Goal: Information Seeking & Learning: Learn about a topic

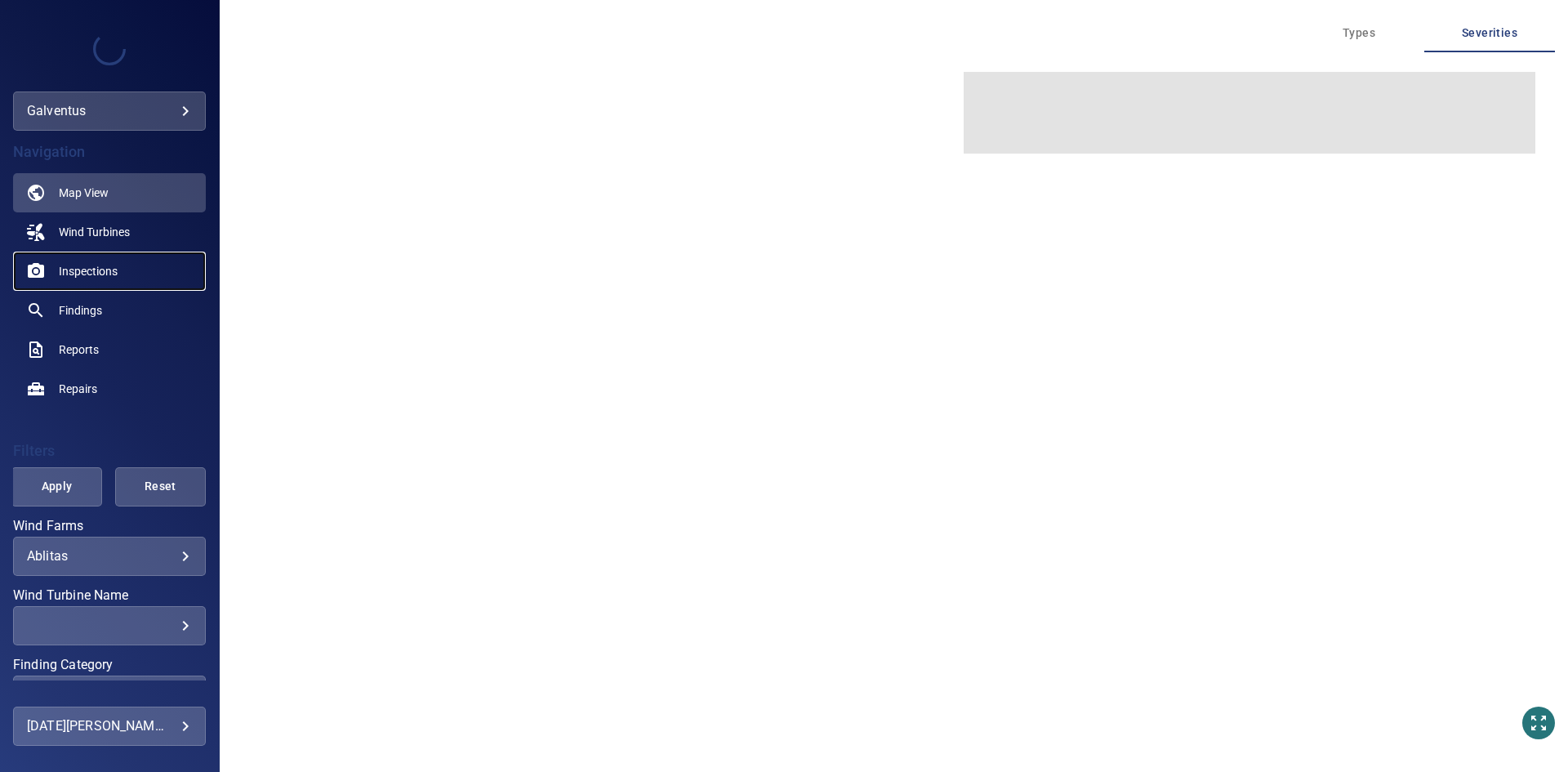
click at [110, 263] on span "Inspections" at bounding box center [87, 271] width 59 height 16
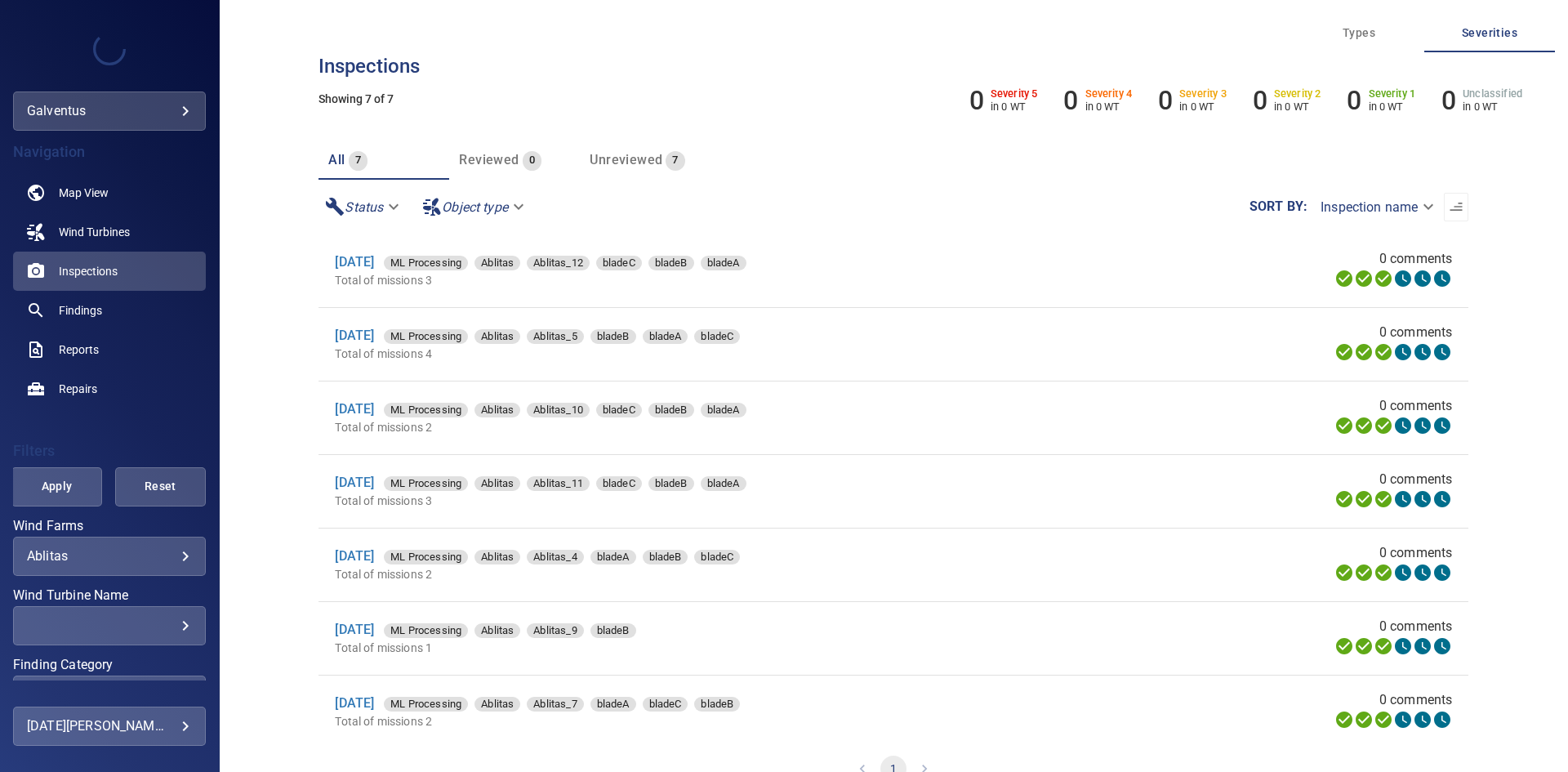
click at [94, 556] on body "**********" at bounding box center [784, 386] width 1568 height 772
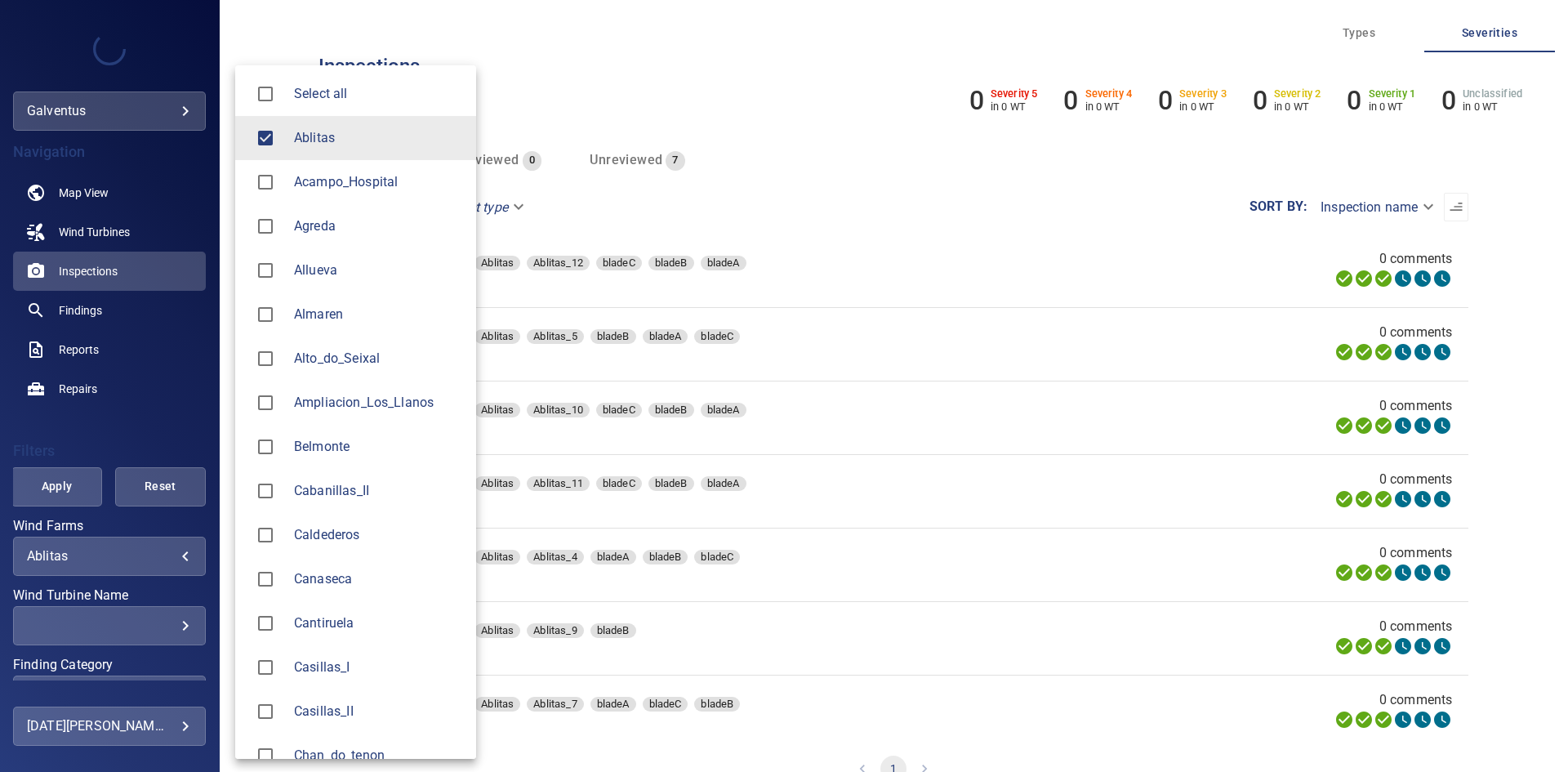
click at [390, 133] on span "Ablitas" at bounding box center [379, 138] width 170 height 20
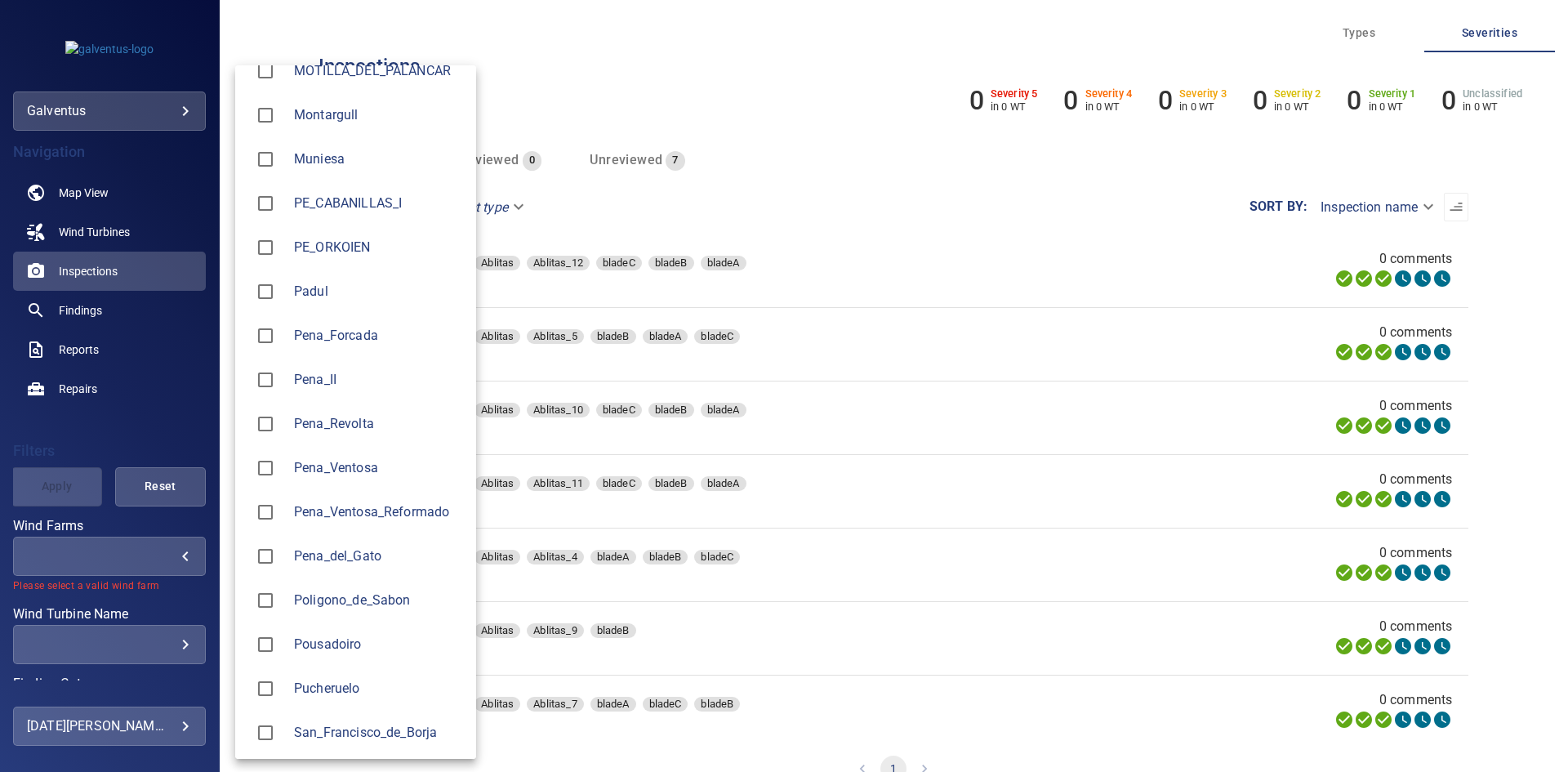
scroll to position [1797, 0]
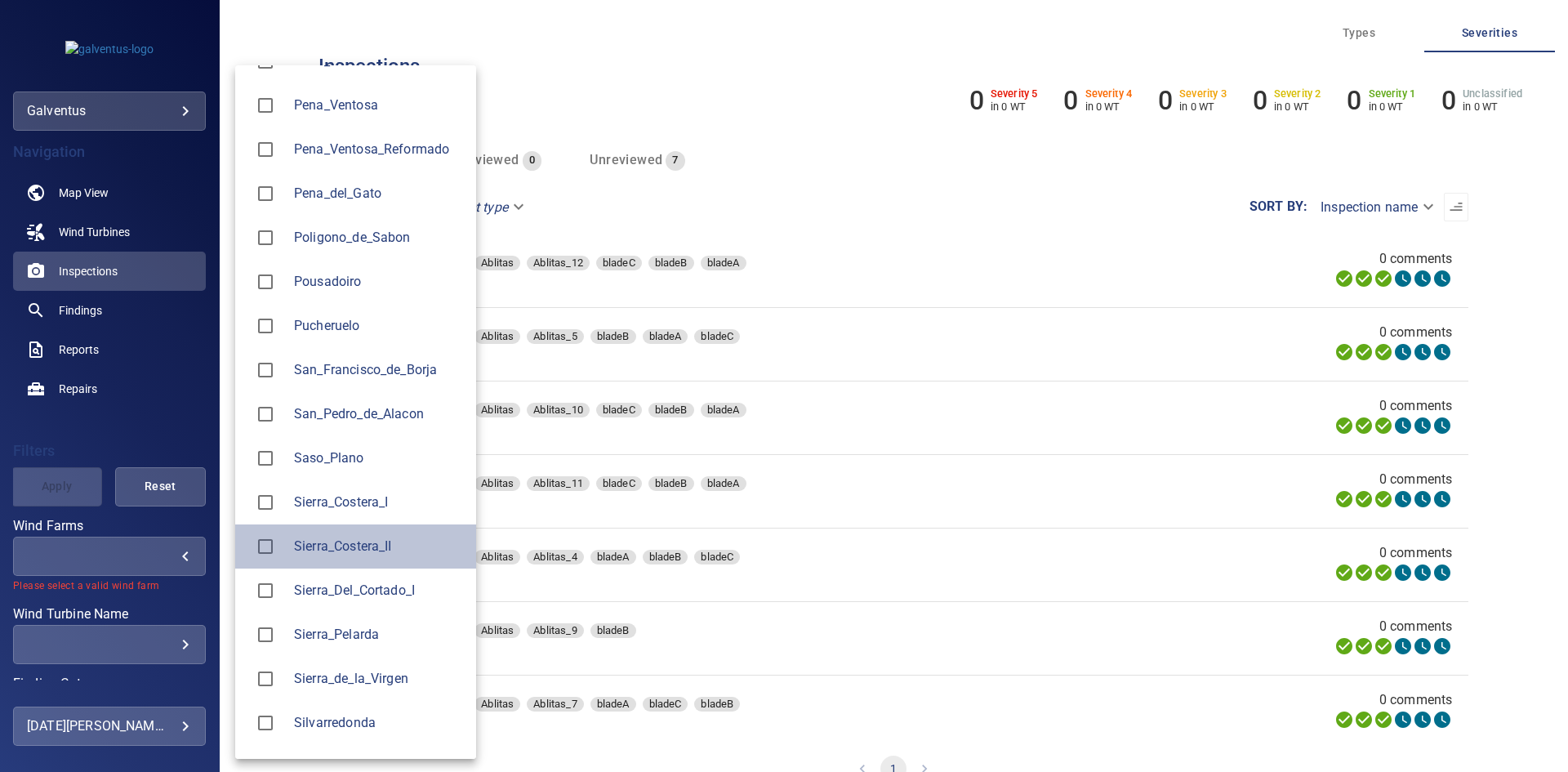
click at [339, 542] on span "Sierra_Costera_II" at bounding box center [379, 547] width 170 height 20
type input "**********"
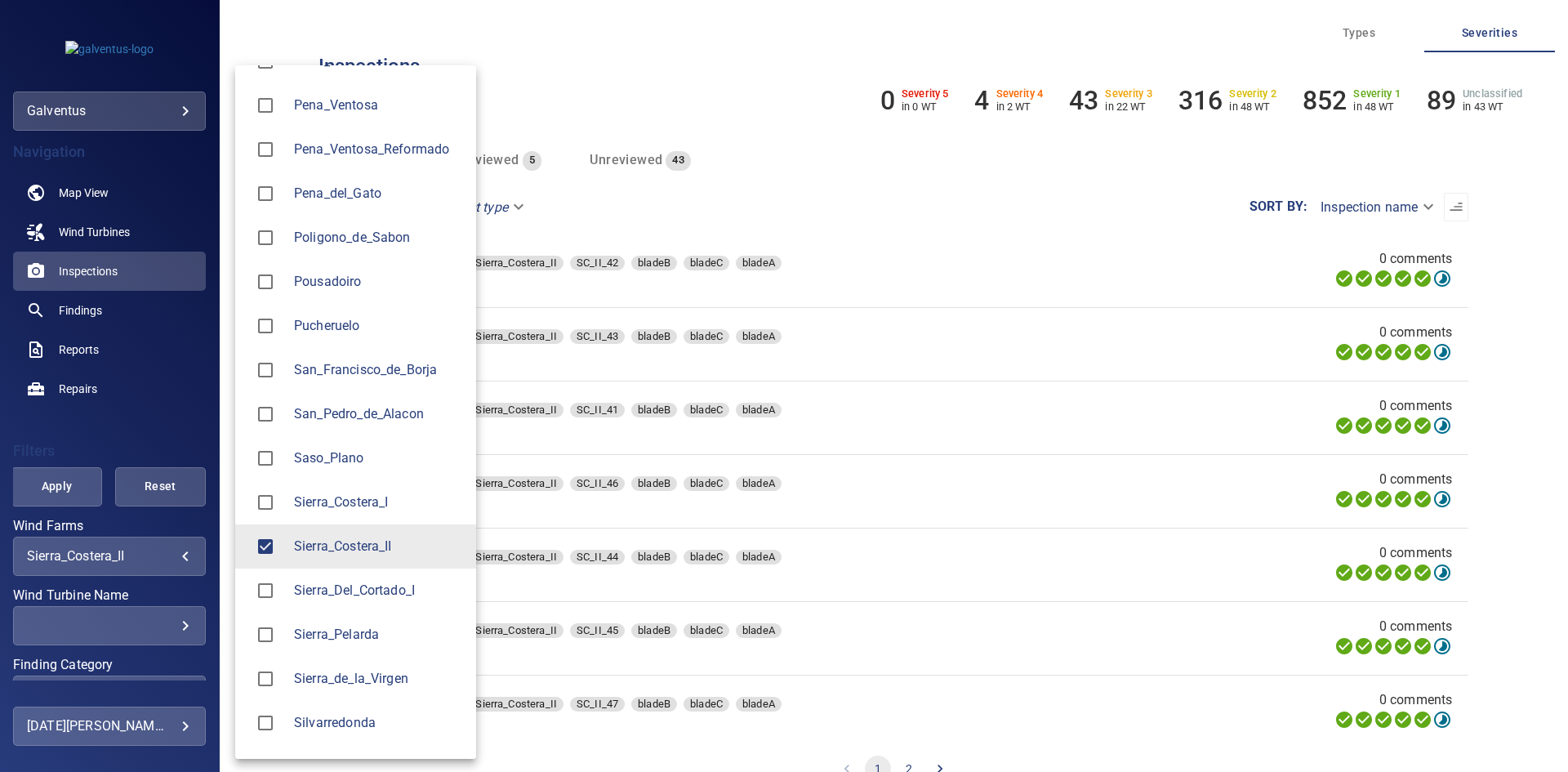
click at [143, 628] on div at bounding box center [784, 386] width 1568 height 772
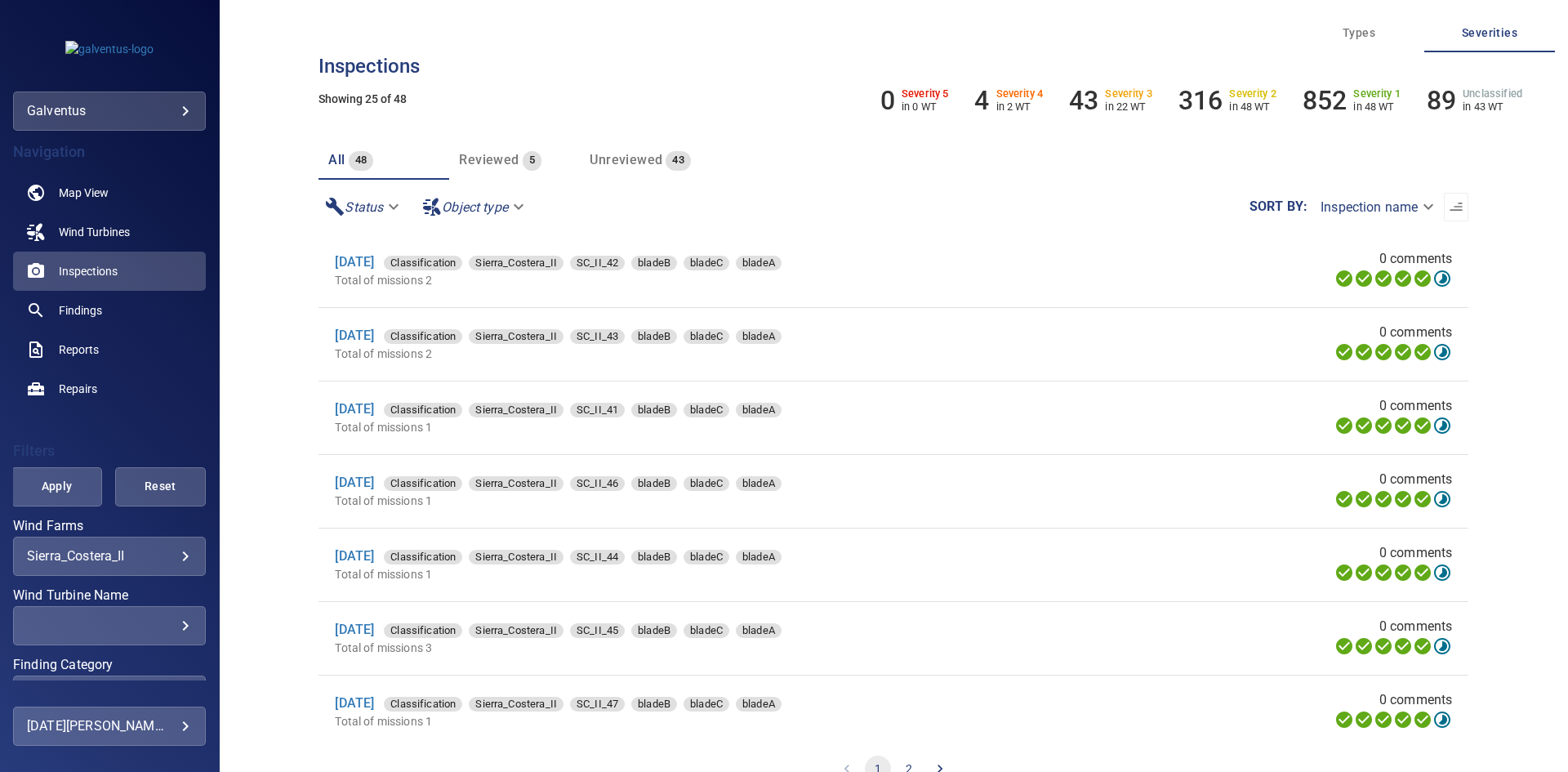
click at [173, 628] on div "​" at bounding box center [109, 625] width 165 height 15
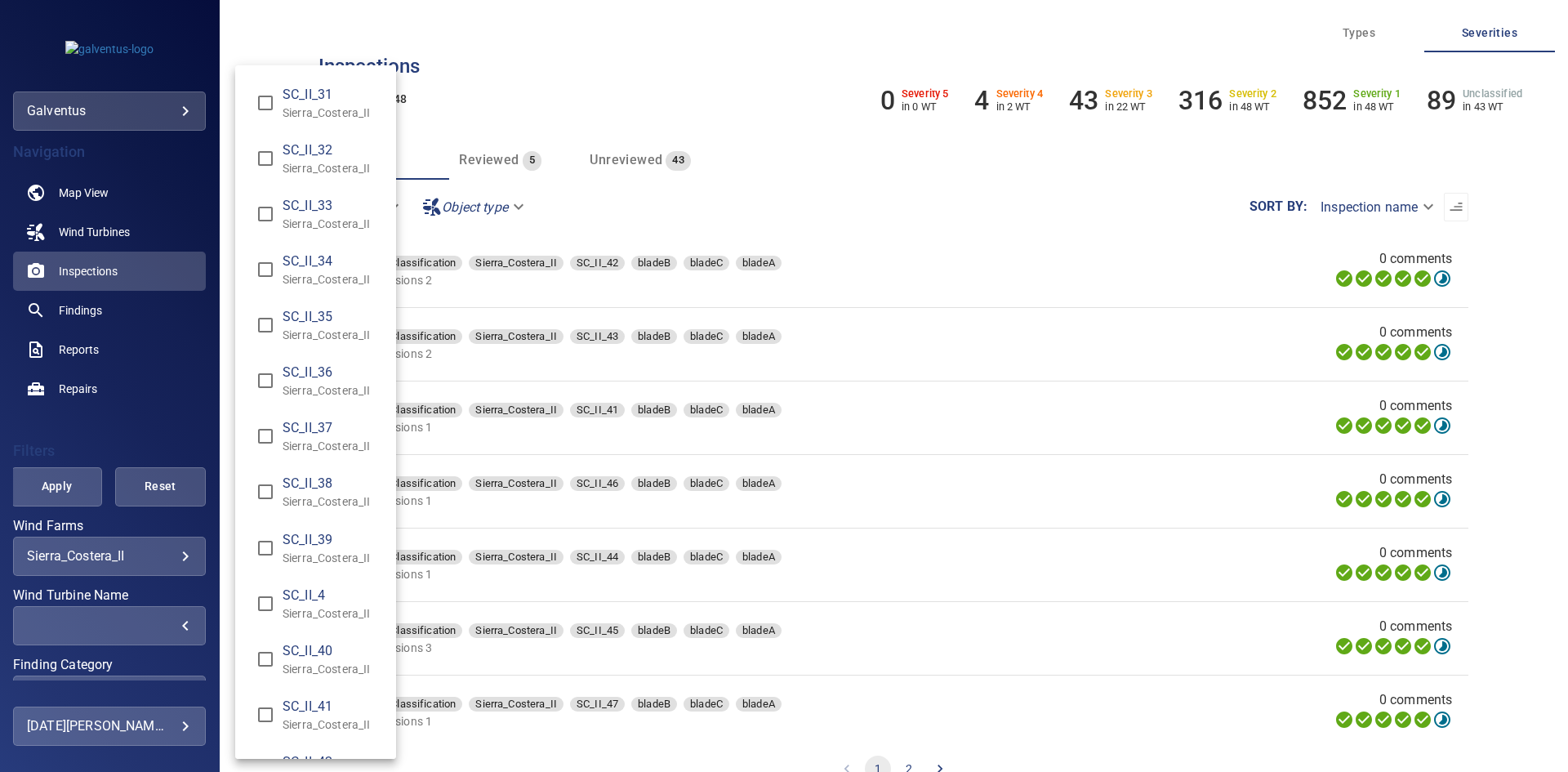
scroll to position [1389, 0]
click at [326, 318] on span "SC_II_36" at bounding box center [332, 314] width 100 height 20
type input "**********"
click at [61, 491] on div "Wind Turbine Name" at bounding box center [784, 386] width 1568 height 772
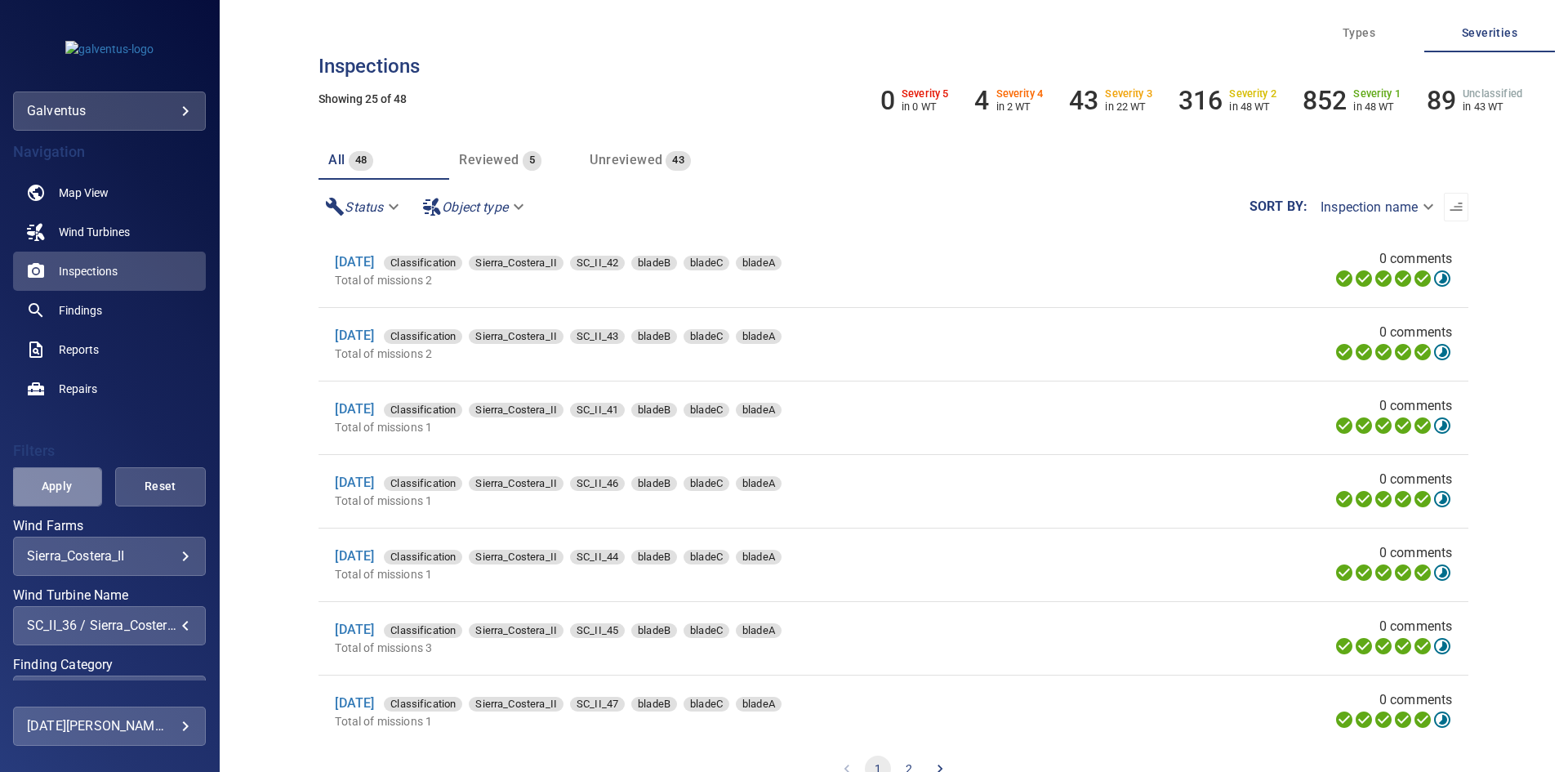
click at [57, 490] on span "Apply" at bounding box center [56, 486] width 50 height 21
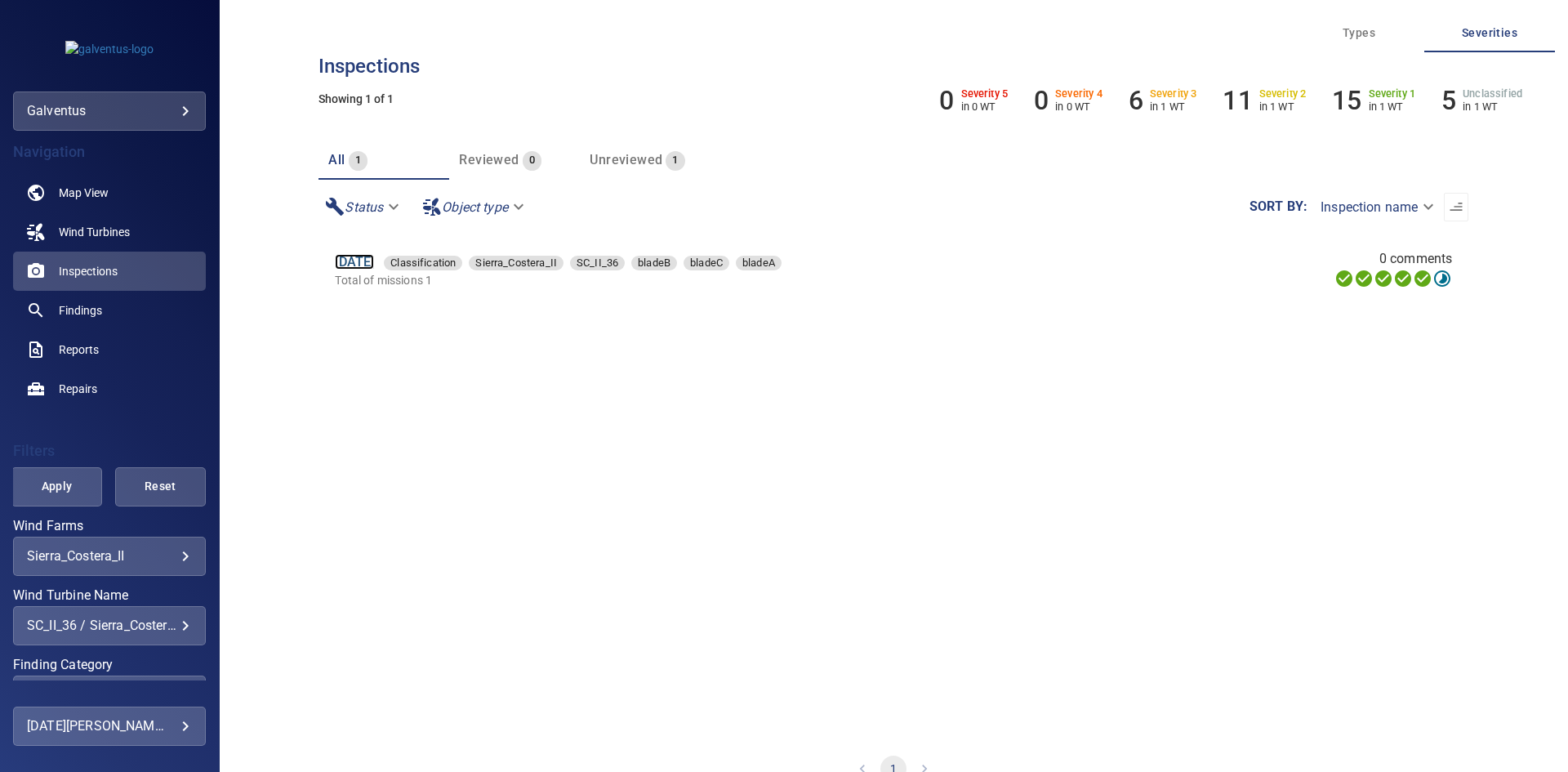
click at [374, 261] on link "[DATE]" at bounding box center [353, 262] width 39 height 15
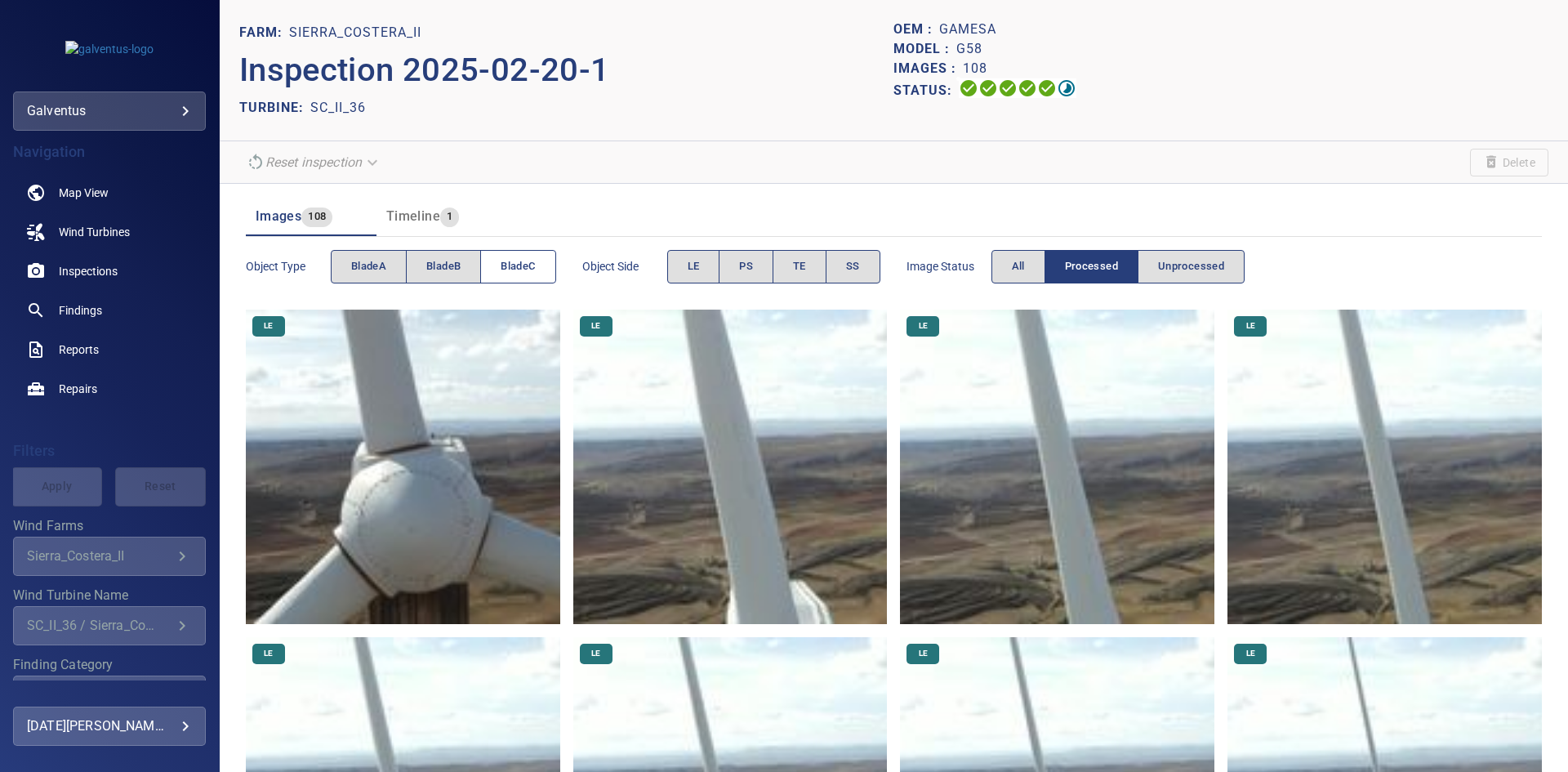
click at [501, 269] on span "bladeC" at bounding box center [518, 266] width 34 height 19
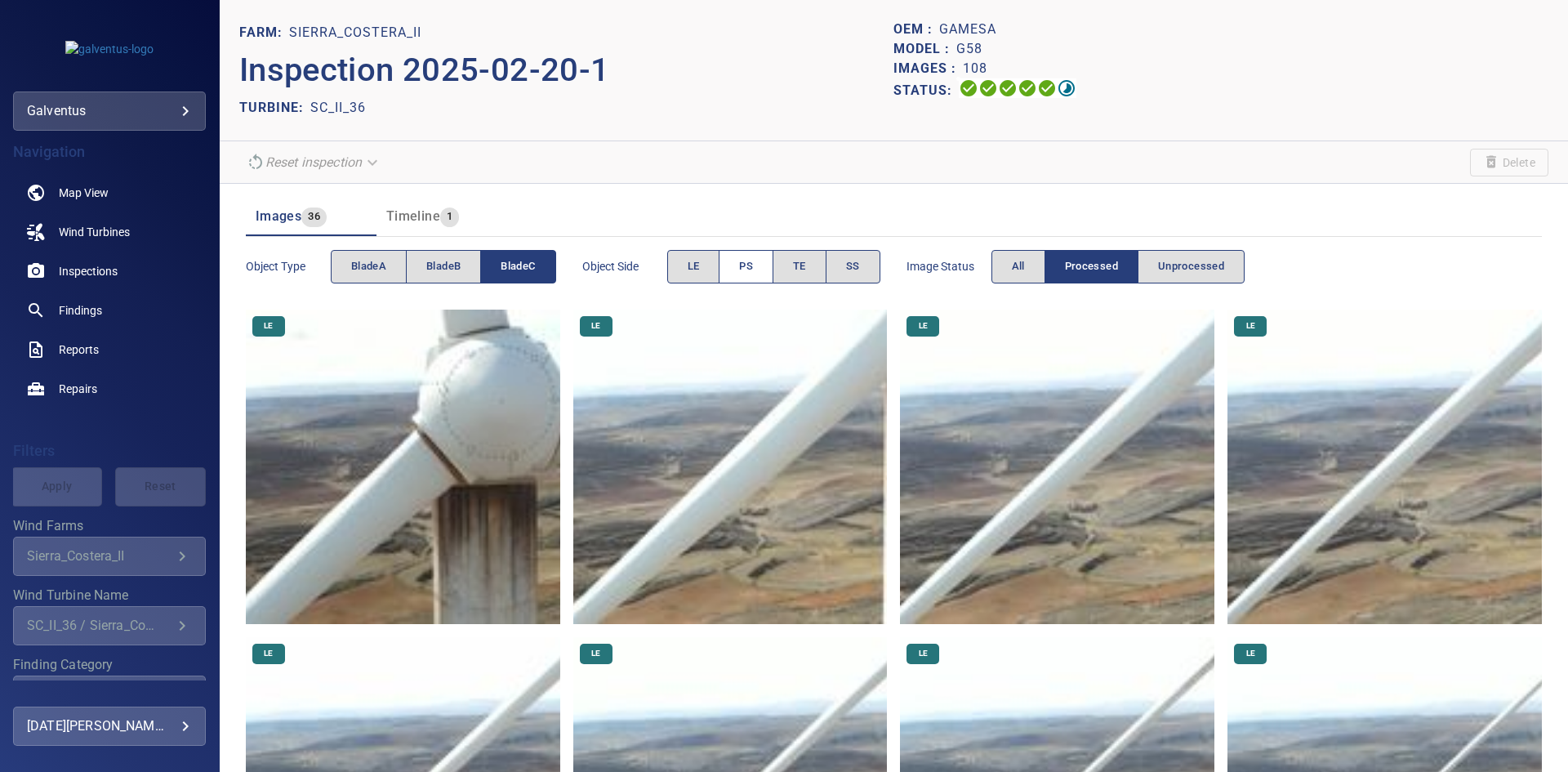
click at [761, 259] on button "PS" at bounding box center [746, 266] width 55 height 33
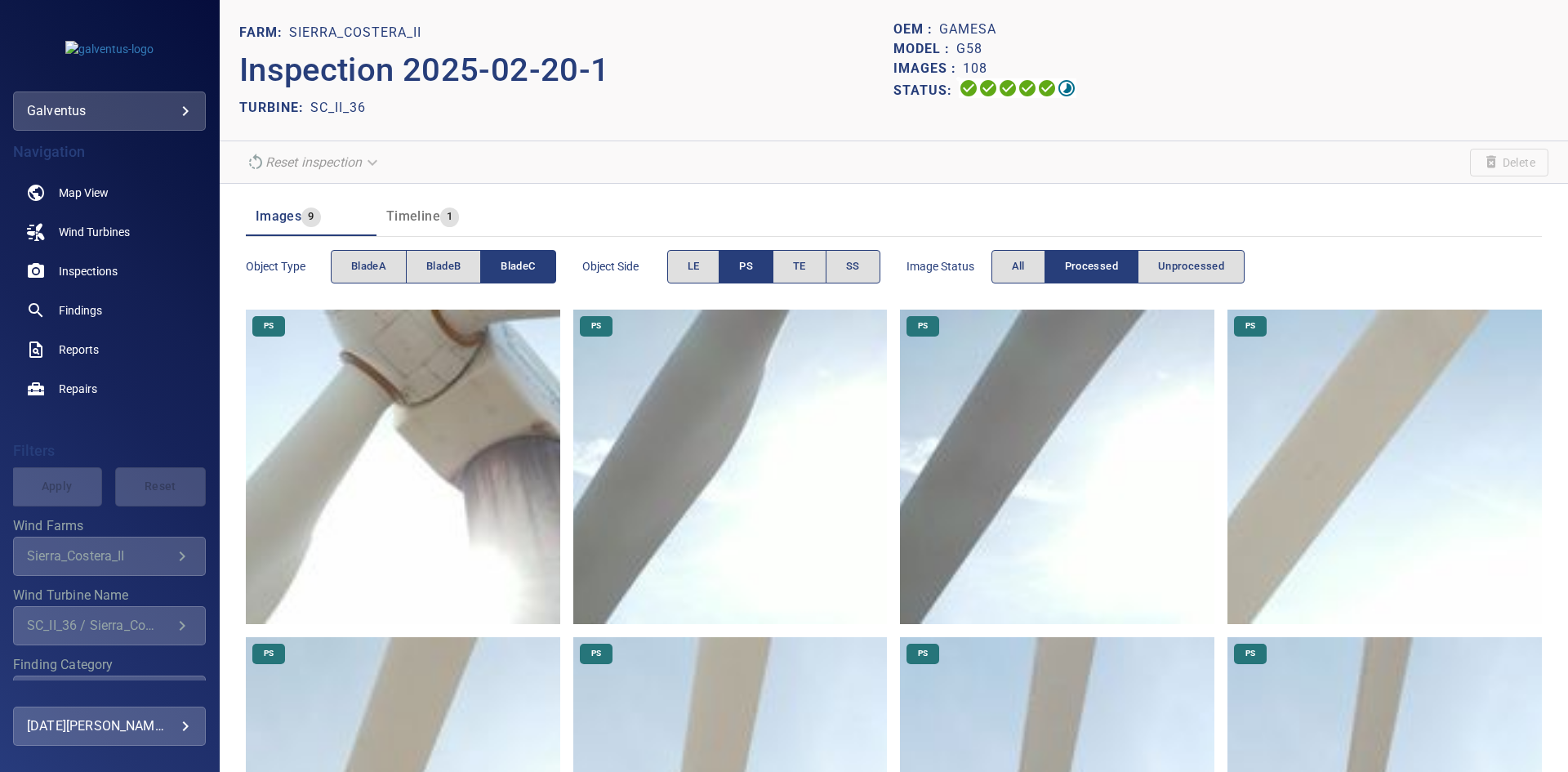
click at [1036, 429] on img at bounding box center [1057, 466] width 315 height 315
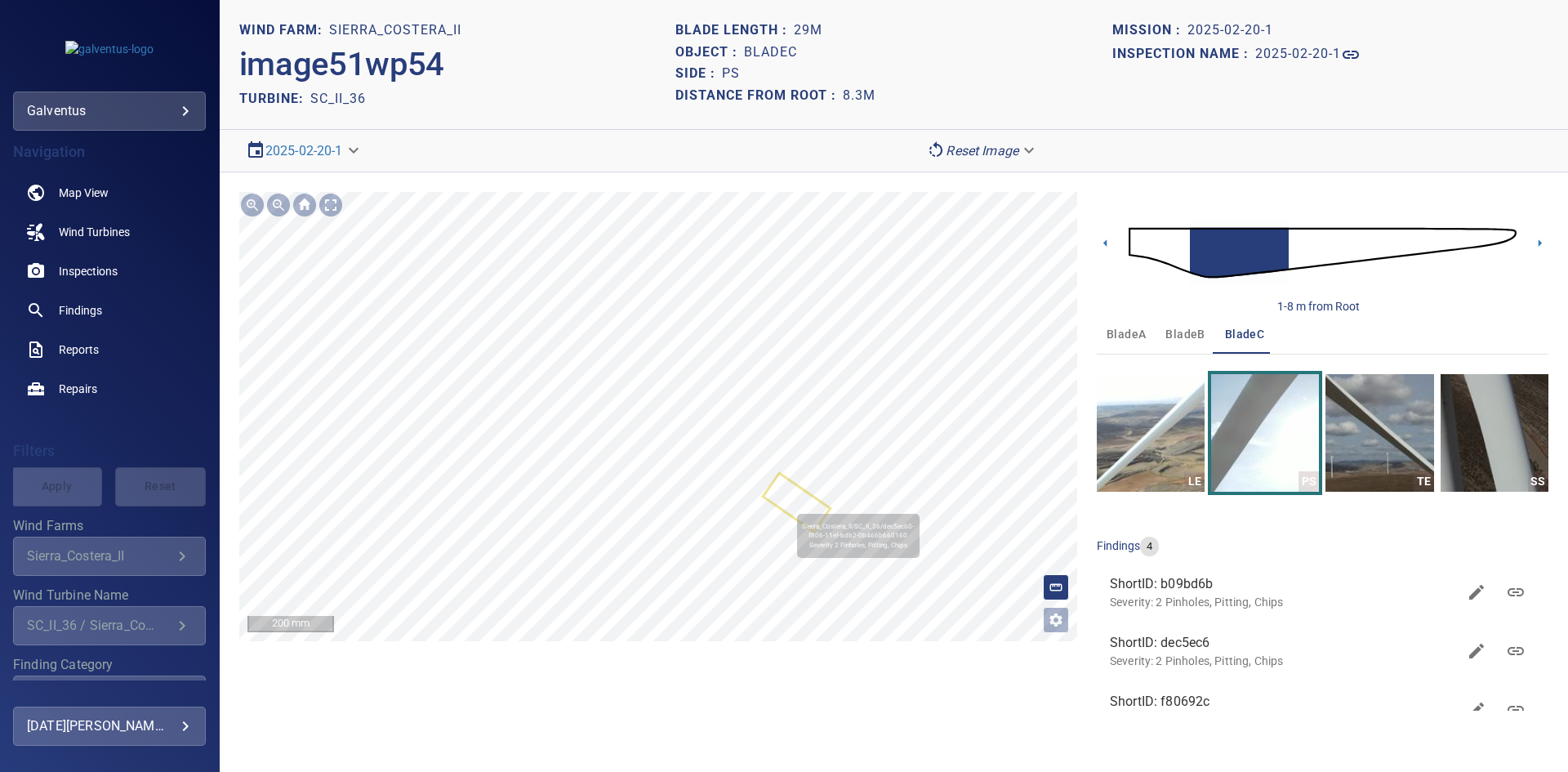
click at [791, 502] on icon at bounding box center [796, 502] width 64 height 56
